Goal: Transaction & Acquisition: Purchase product/service

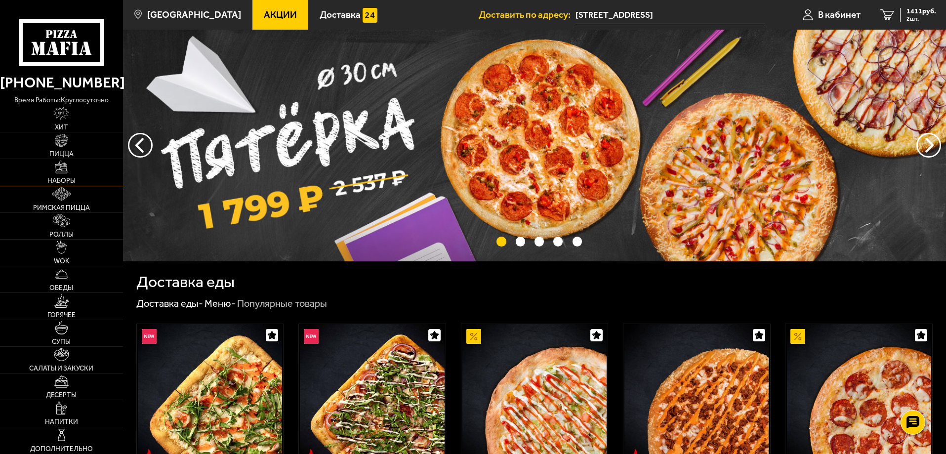
click at [66, 167] on img at bounding box center [61, 167] width 13 height 13
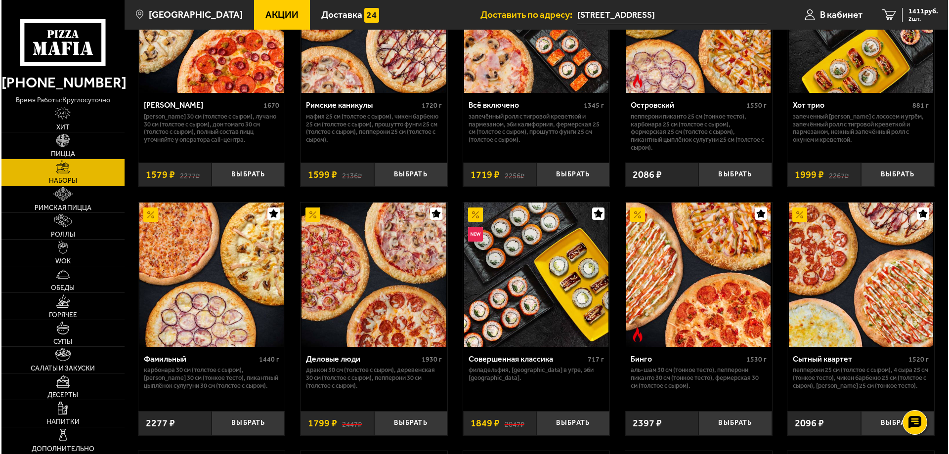
scroll to position [988, 0]
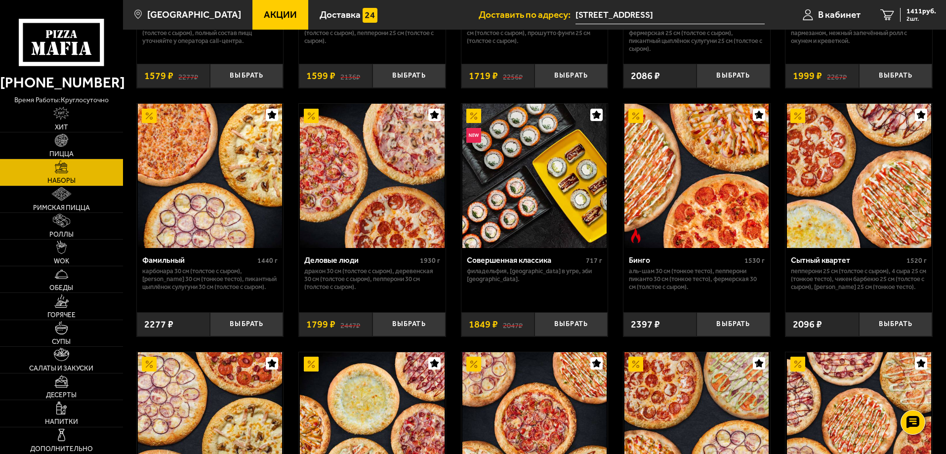
click at [185, 267] on div "Фамильный 1440 г" at bounding box center [210, 261] width 136 height 12
click at [185, 274] on p "Карбонара 30 см (толстое с сыром), [PERSON_NAME] 30 см (тонкое тесто), Пикантны…" at bounding box center [210, 279] width 136 height 24
click at [177, 262] on div "Фамильный" at bounding box center [198, 259] width 113 height 9
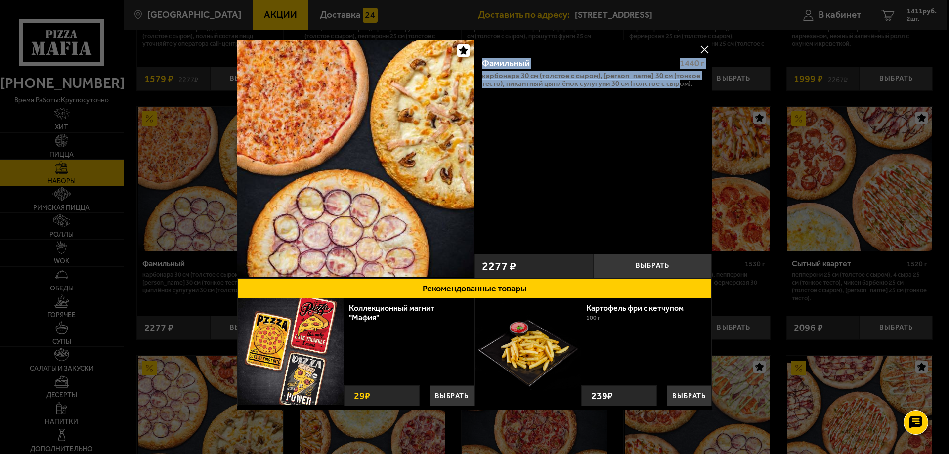
drag, startPoint x: 479, startPoint y: 61, endPoint x: 691, endPoint y: 85, distance: 213.4
click at [691, 85] on div "Фамильный 1440 г Карбонара 30 см (толстое с сыром), [PERSON_NAME] 30 см (тонкое…" at bounding box center [592, 149] width 237 height 200
copy div "Фамильный 1440 г Карбонара 30 см (толстое с сыром), [PERSON_NAME] 30 см (тонкое…"
